Goal: Task Accomplishment & Management: Manage account settings

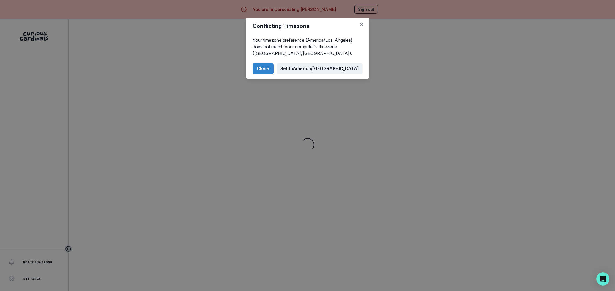
click at [330, 67] on button "Set to [GEOGRAPHIC_DATA]/[GEOGRAPHIC_DATA]" at bounding box center [320, 68] width 86 height 11
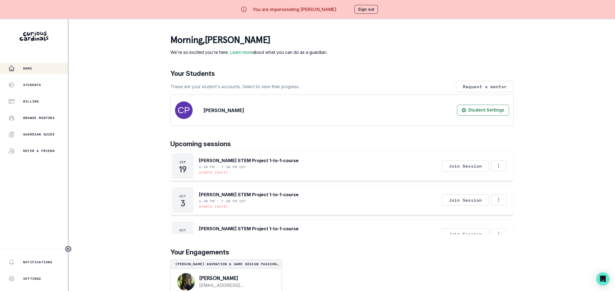
scroll to position [19, 0]
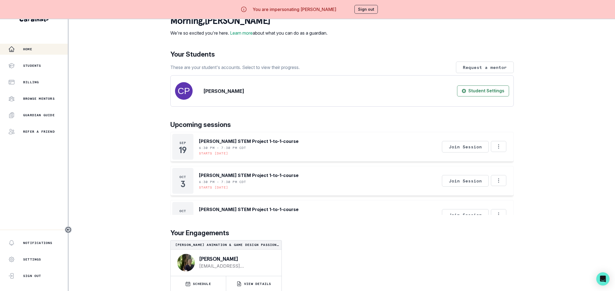
click at [366, 7] on button "Sign out" at bounding box center [365, 9] width 23 height 9
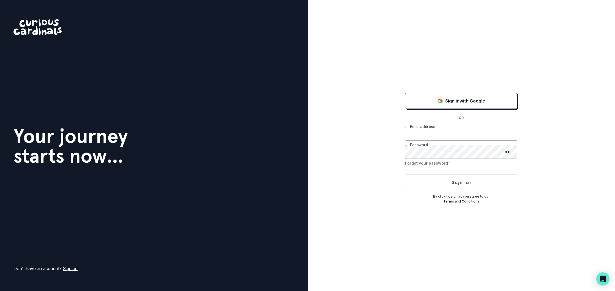
type input "[EMAIL_ADDRESS][DOMAIN_NAME]"
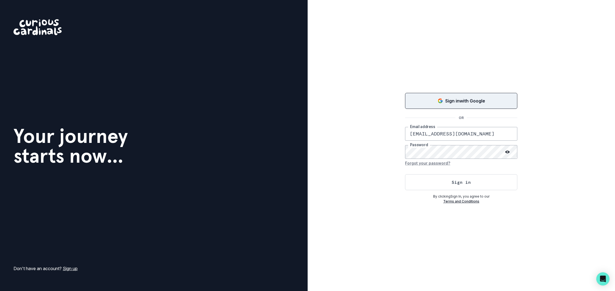
click at [452, 100] on p "Sign in with Google" at bounding box center [465, 101] width 40 height 7
